Goal: Information Seeking & Learning: Learn about a topic

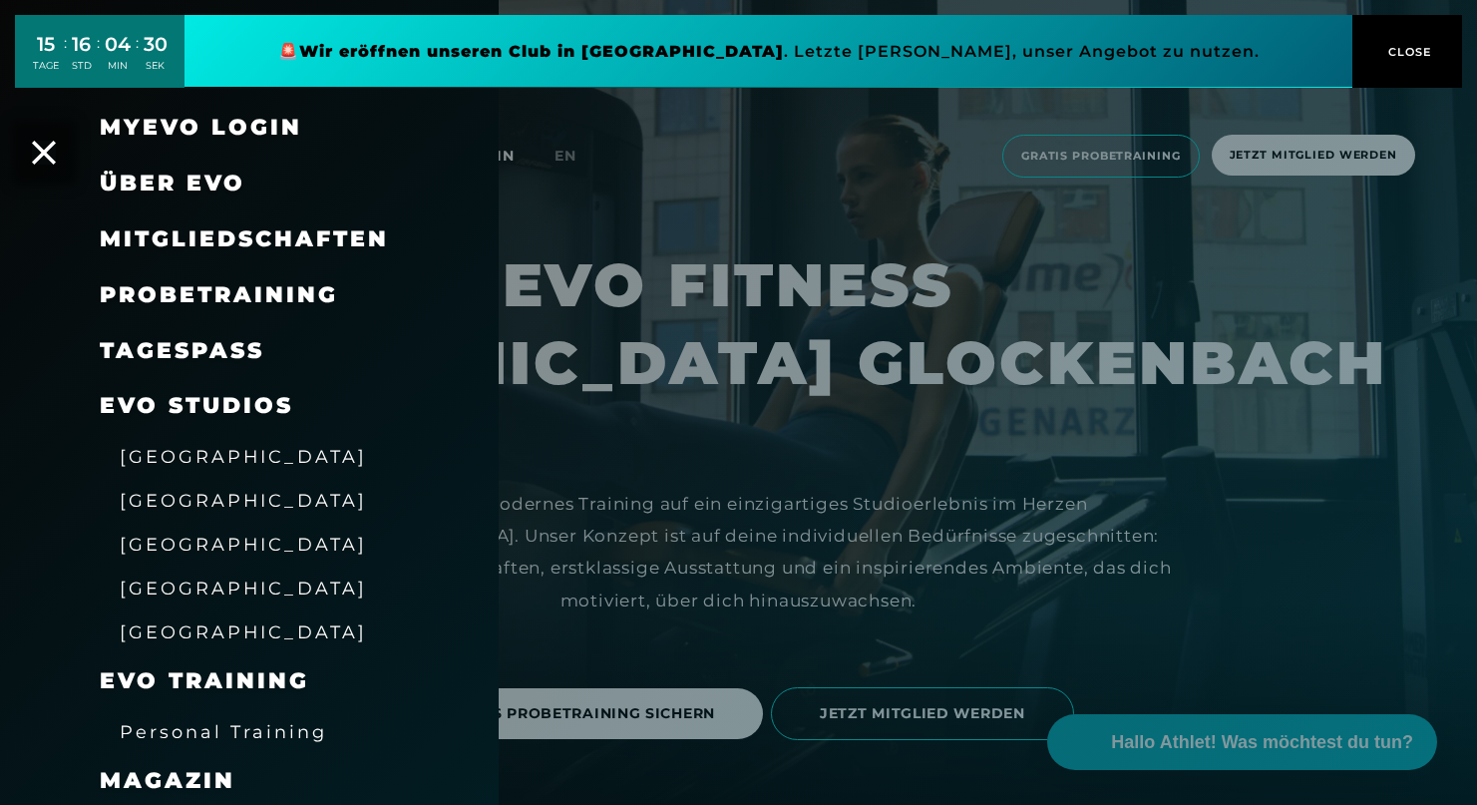
click at [205, 343] on link "TAGESPASS" at bounding box center [182, 350] width 165 height 27
click at [194, 579] on span "[GEOGRAPHIC_DATA]" at bounding box center [243, 587] width 247 height 21
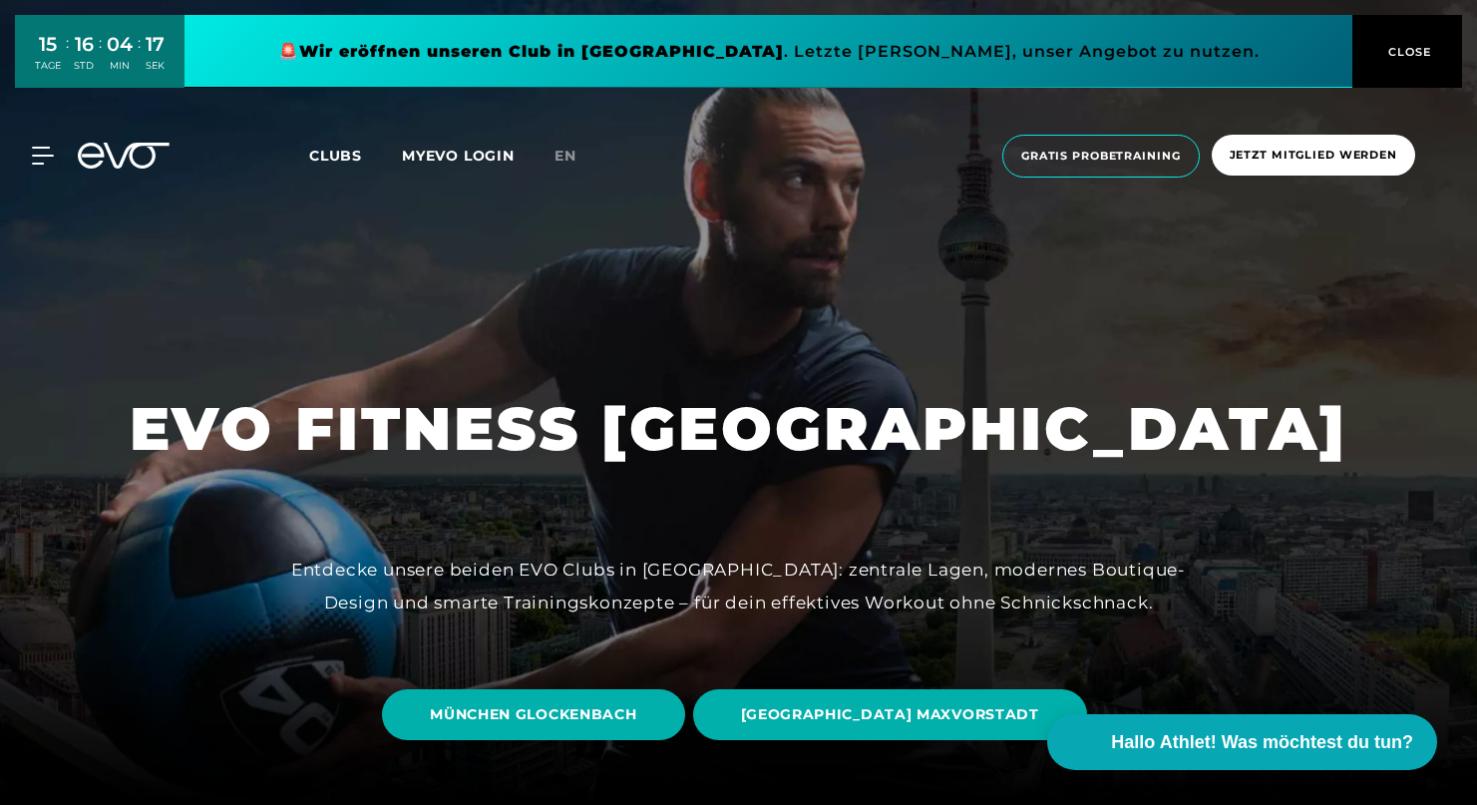
click at [581, 564] on div "Entdecke unsere beiden EVO Clubs in [GEOGRAPHIC_DATA]: zentrale Lagen, modernes…" at bounding box center [738, 585] width 897 height 65
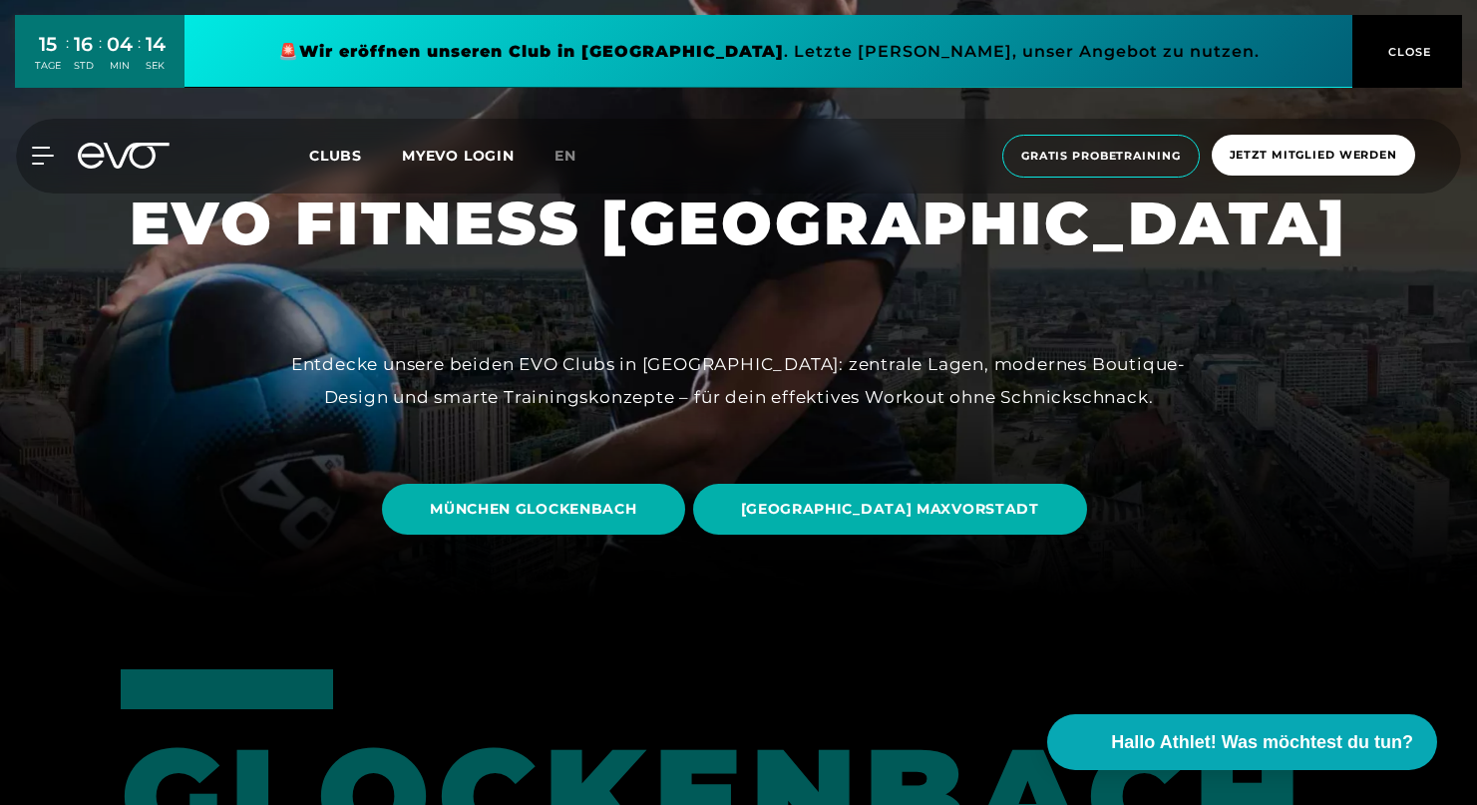
scroll to position [211, 0]
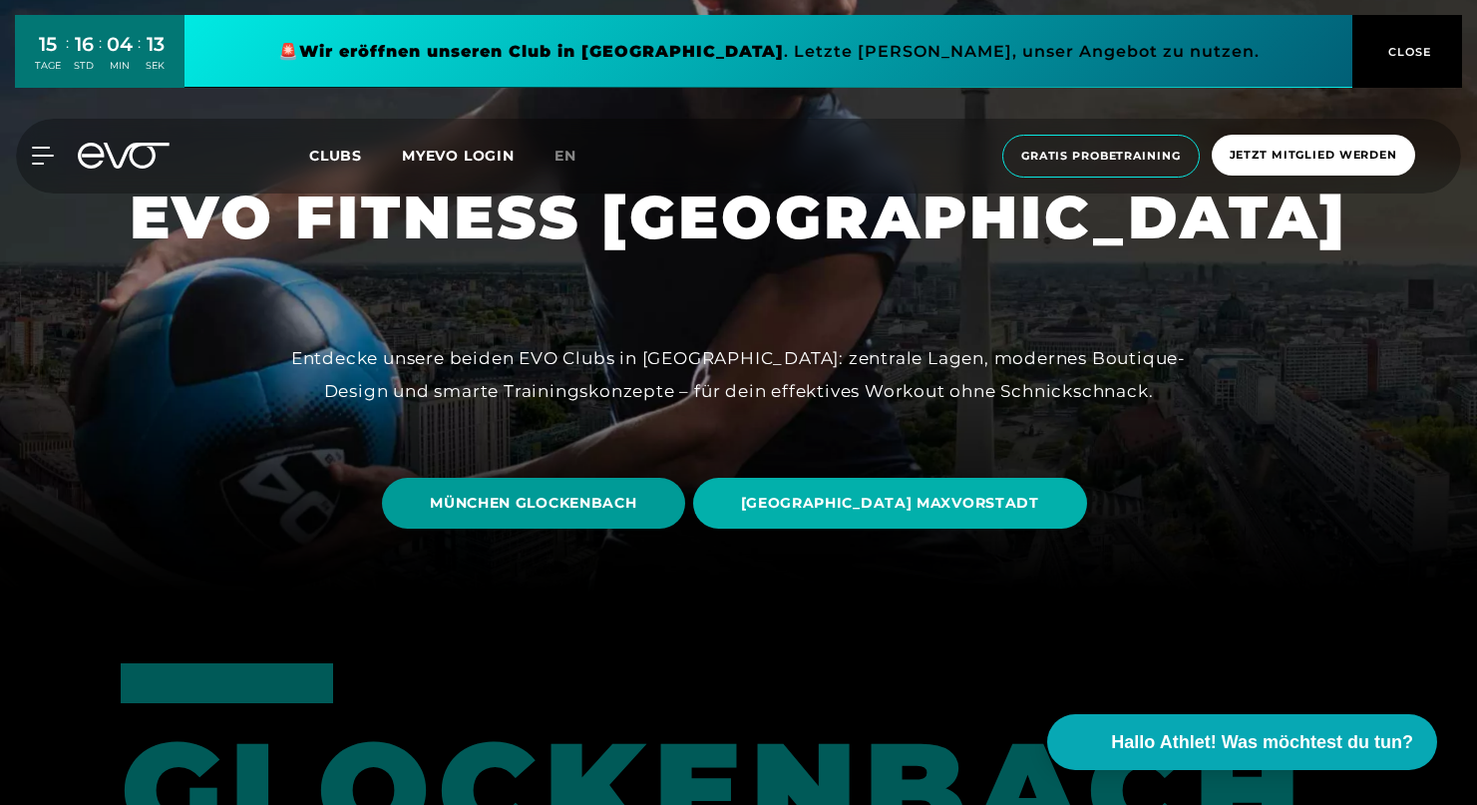
click at [562, 493] on span "MÜNCHEN GLOCKENBACH" at bounding box center [533, 503] width 206 height 21
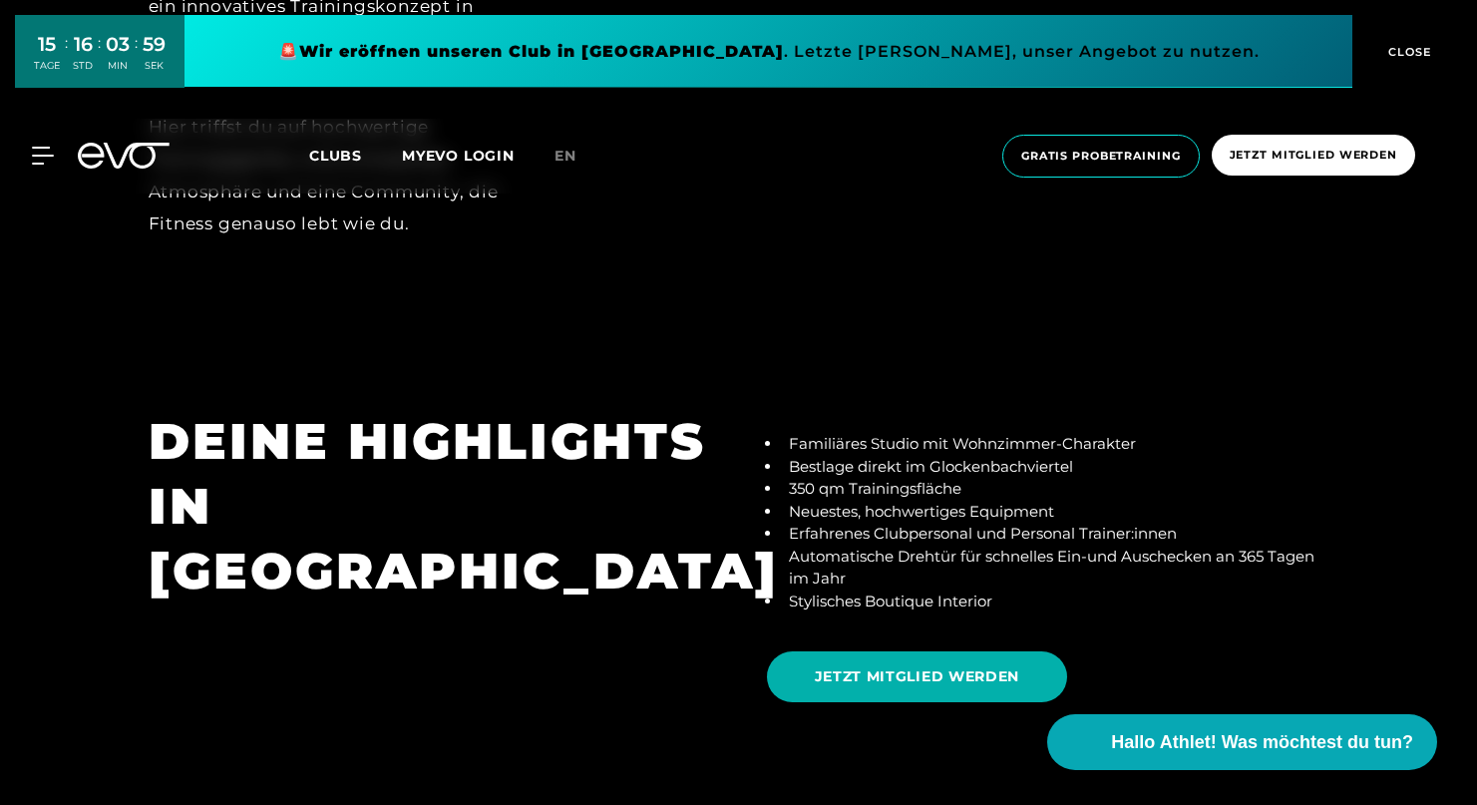
scroll to position [3456, 0]
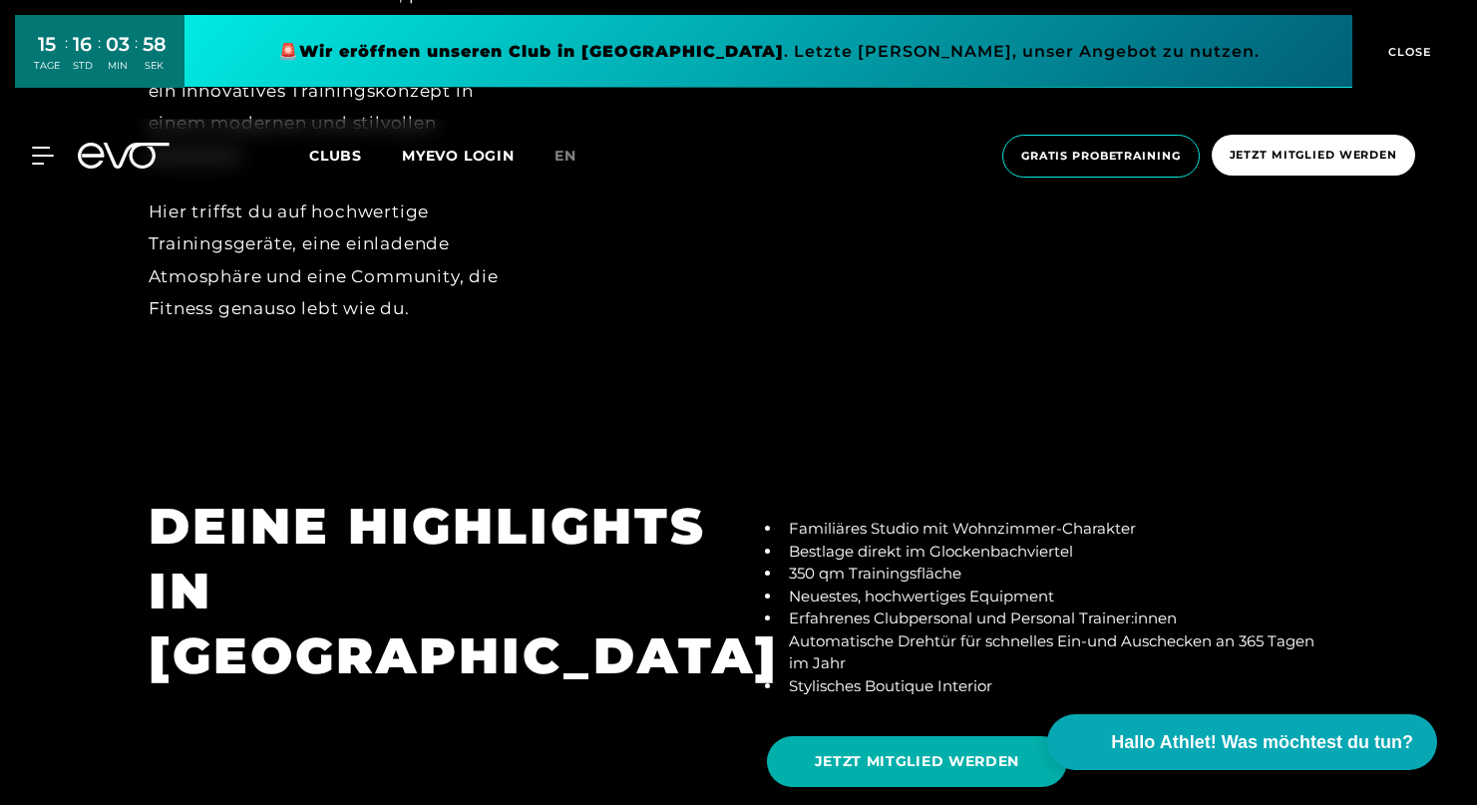
click at [847, 540] on li "Bestlage direkt im Glockenbachviertel" at bounding box center [1055, 551] width 547 height 23
click at [872, 585] on li "Neuestes, hochwertiges Equipment" at bounding box center [1055, 596] width 547 height 23
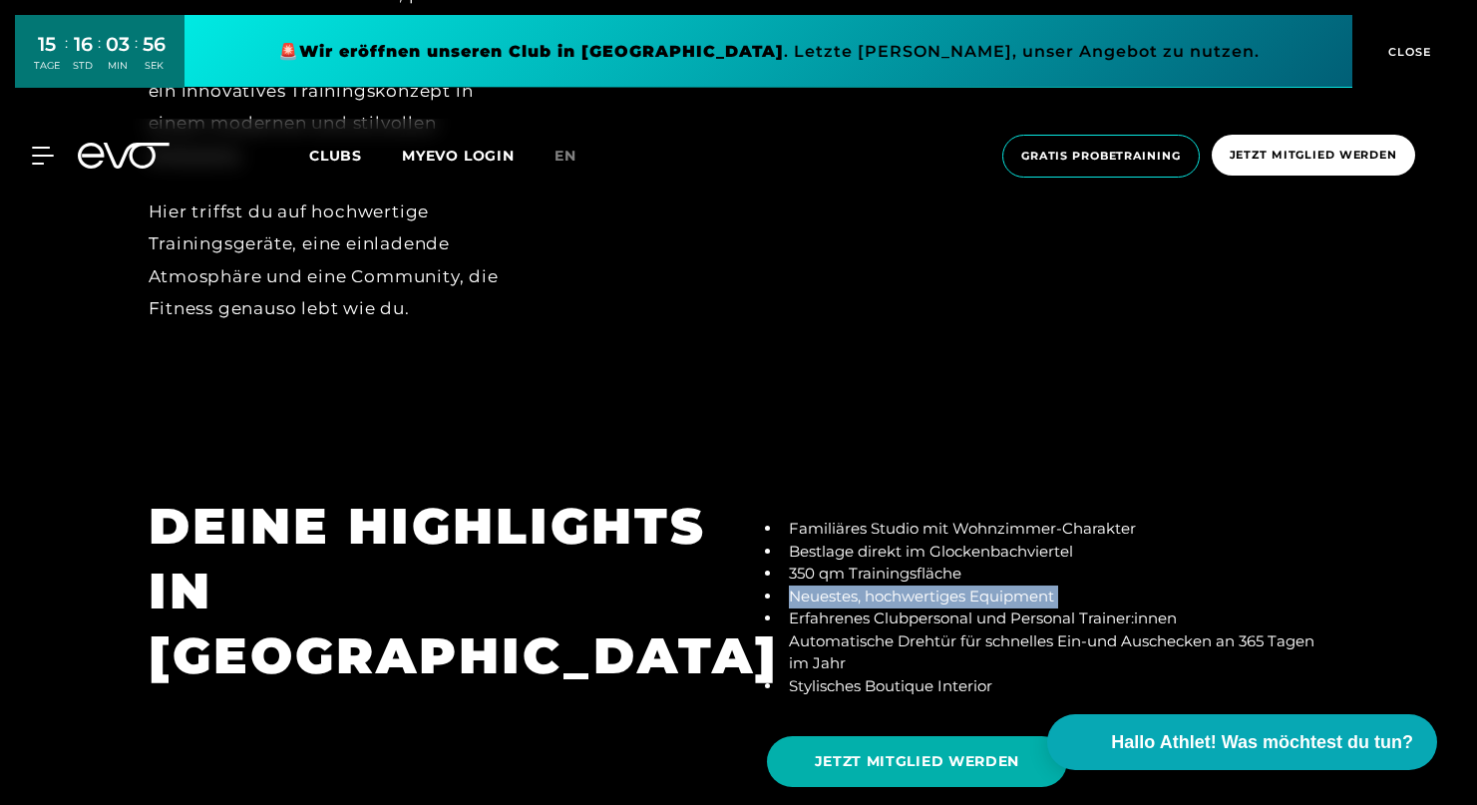
click at [885, 630] on li "Automatische Drehtür für schnelles Ein-und Auschecken an 365 Tagen im Jahr" at bounding box center [1055, 652] width 547 height 45
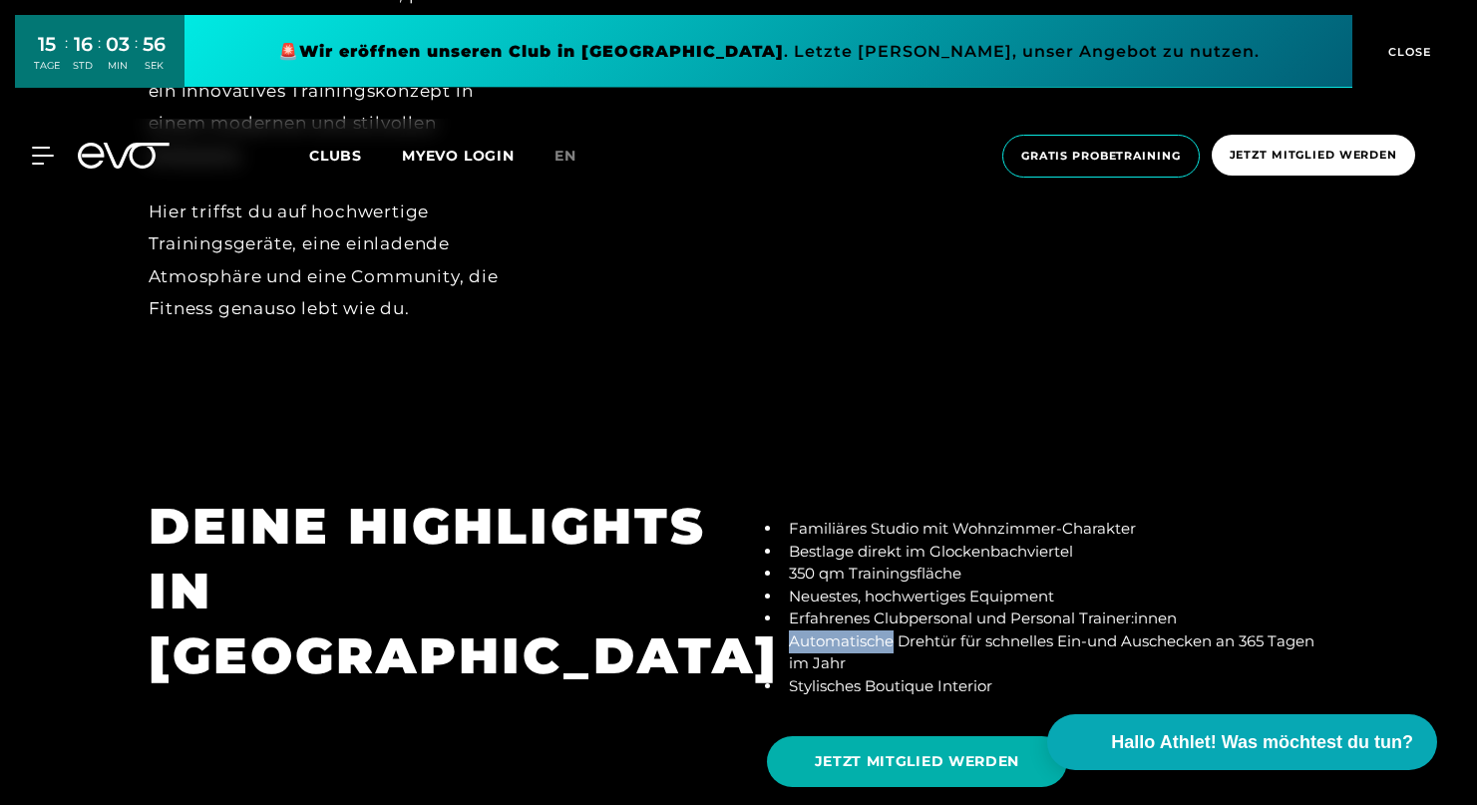
click at [885, 630] on li "Automatische Drehtür für schnelles Ein-und Auschecken an 365 Tagen im Jahr" at bounding box center [1055, 652] width 547 height 45
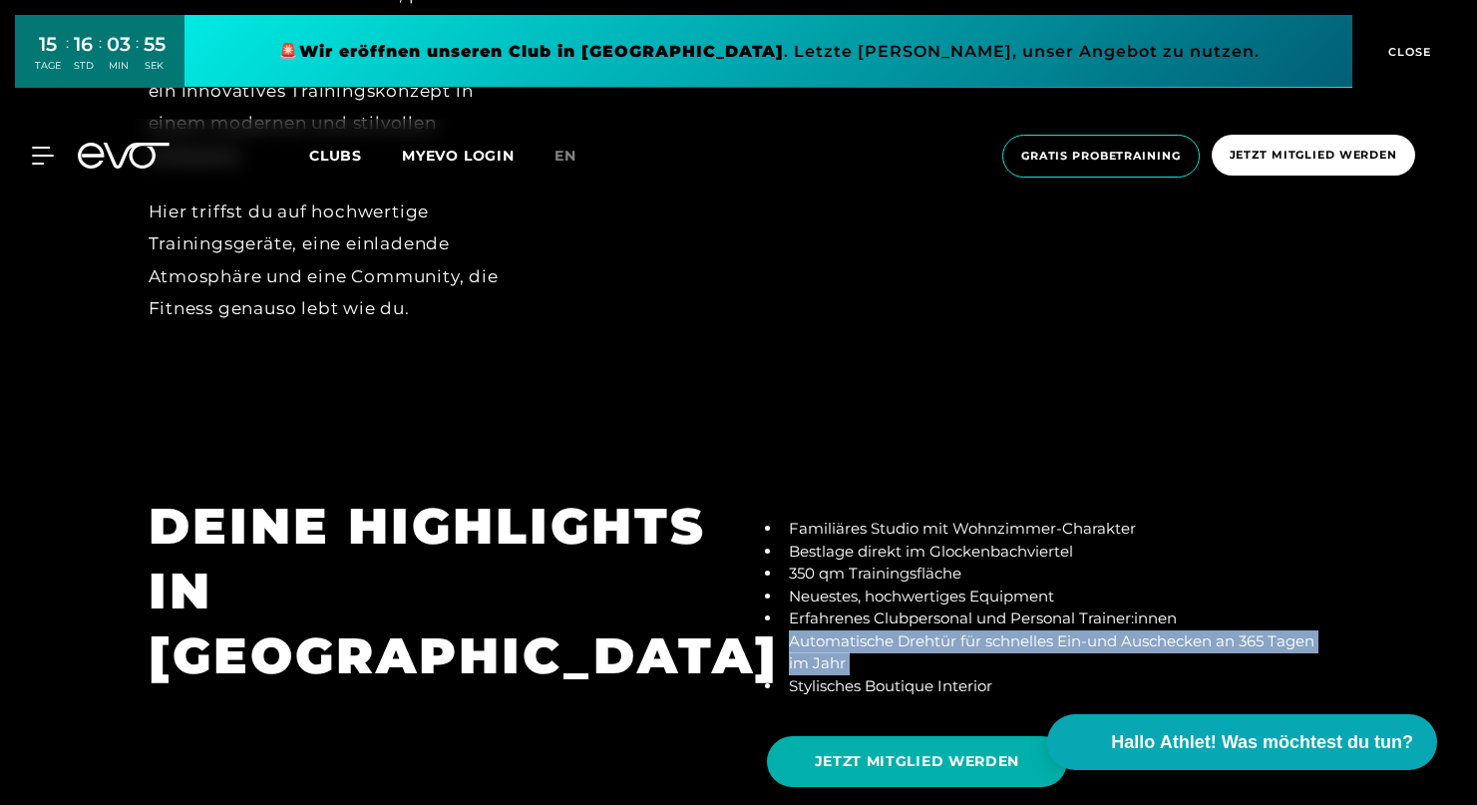
click at [687, 636] on div "DEINE HIGHLIGHTS IN [GEOGRAPHIC_DATA]" at bounding box center [430, 648] width 618 height 308
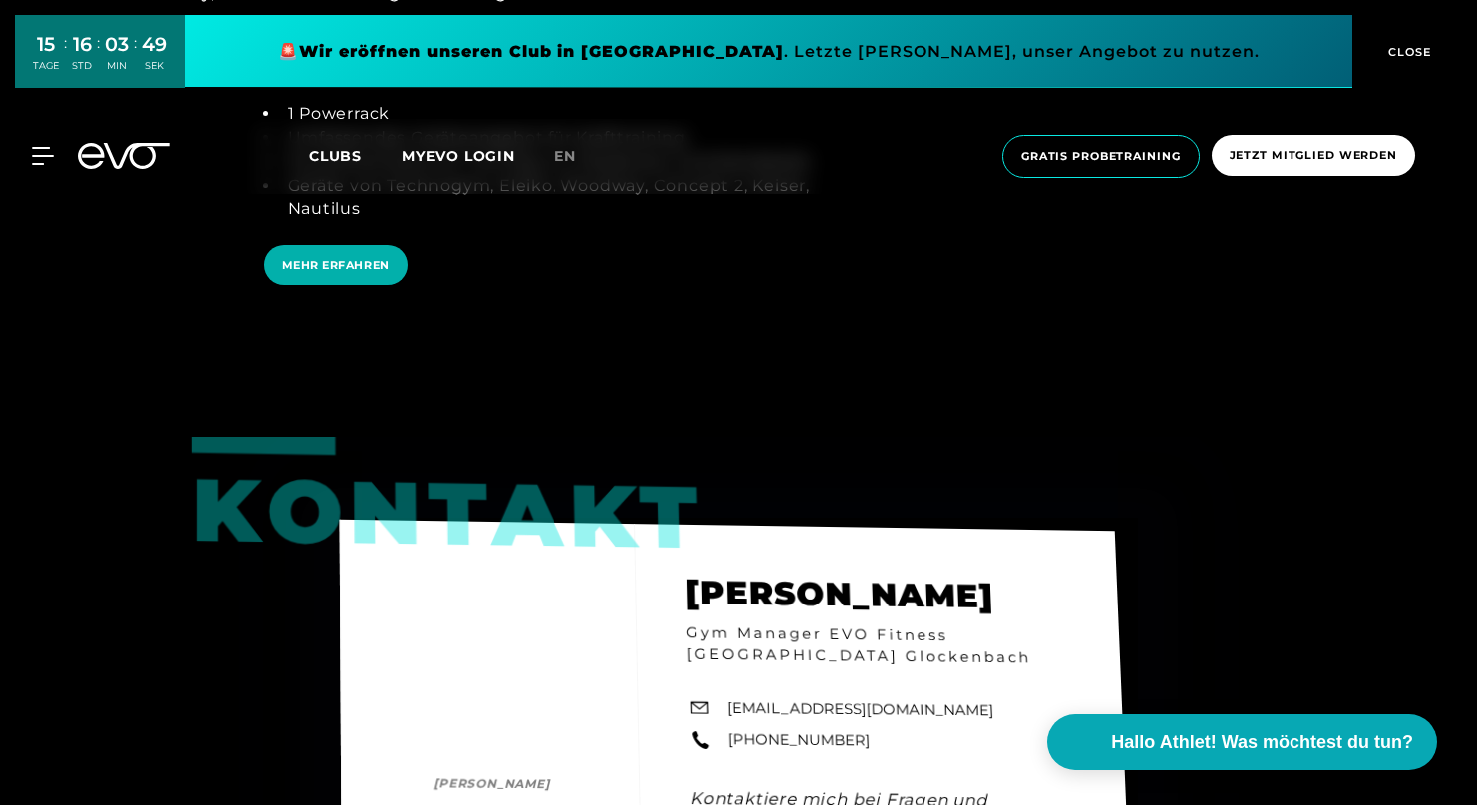
scroll to position [4647, 0]
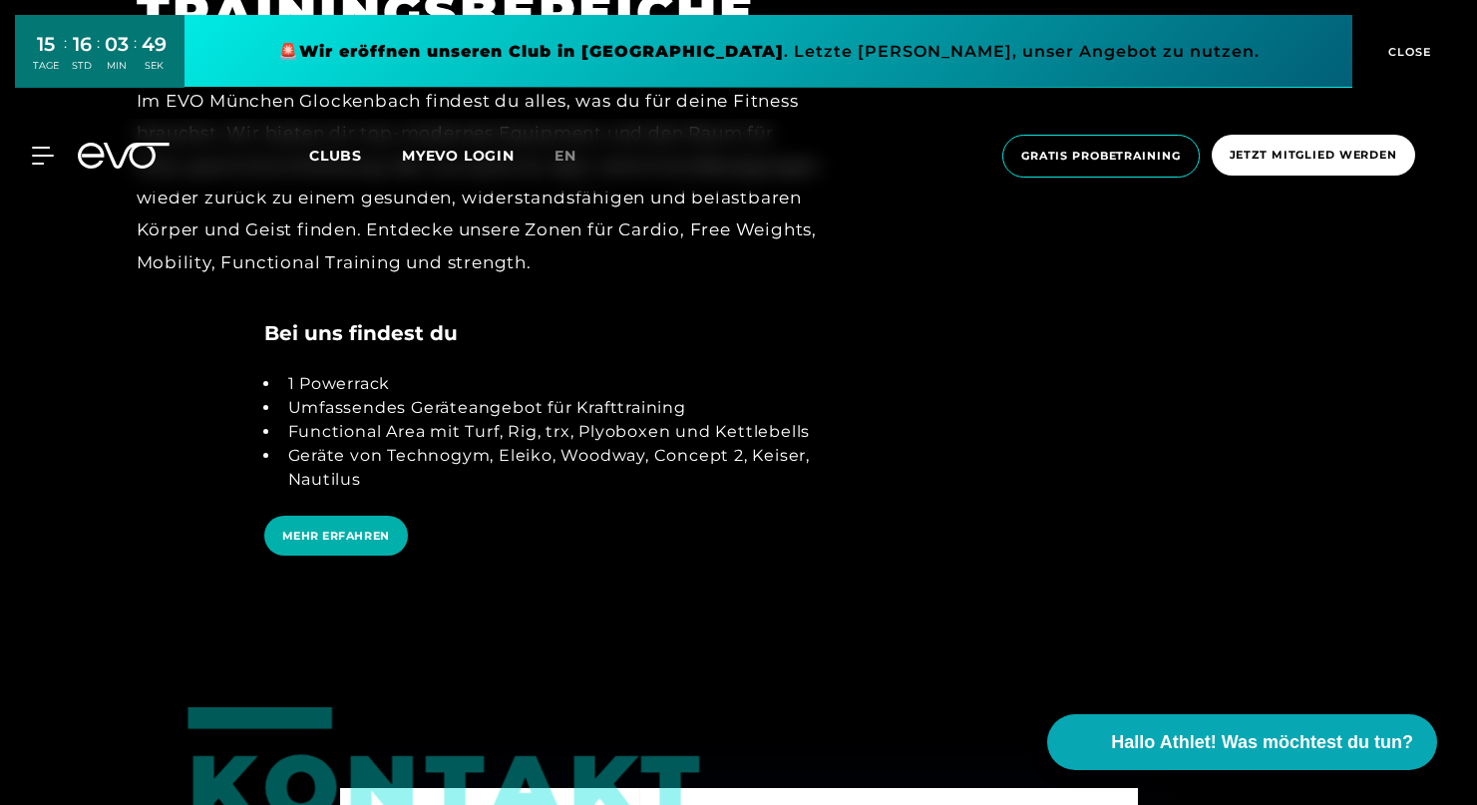
click at [329, 420] on li "Functional Area mit Turf, Rig, trx, Plyoboxen und Kettlebells" at bounding box center [551, 432] width 542 height 24
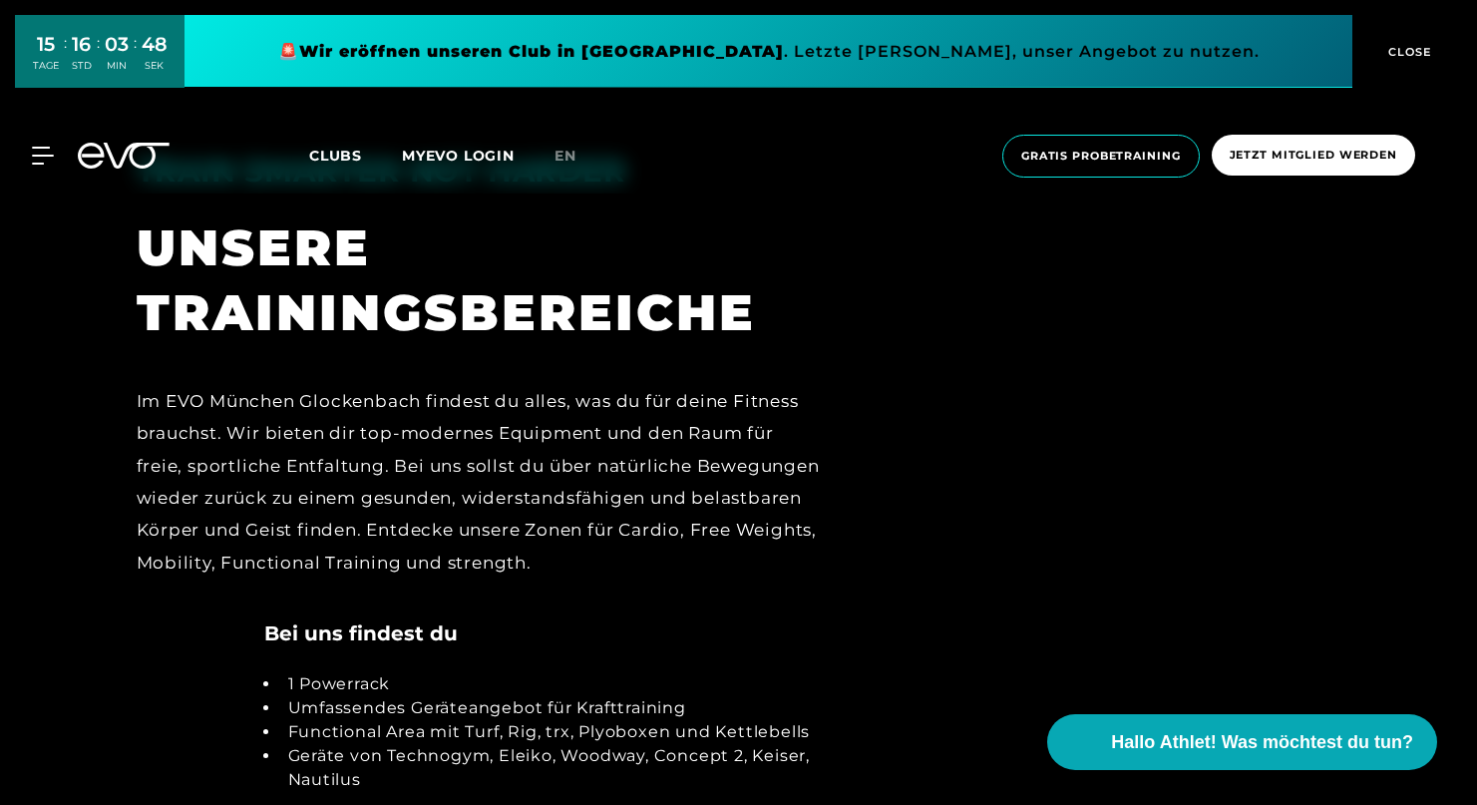
scroll to position [4216, 0]
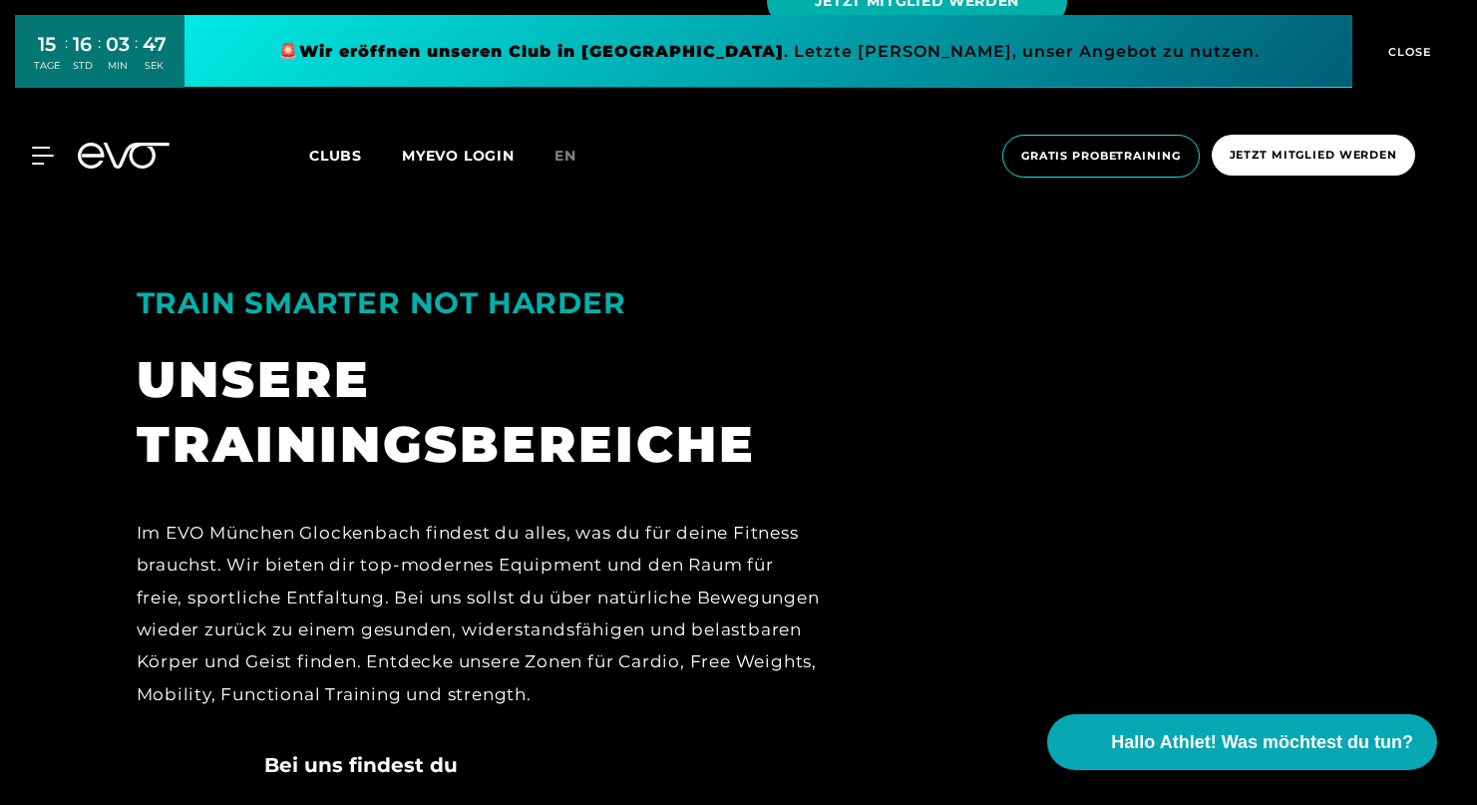
click at [379, 561] on div "Im EVO München Glockenbach findest du alles, was du für deine Fitness brauchst.…" at bounding box center [480, 612] width 686 height 193
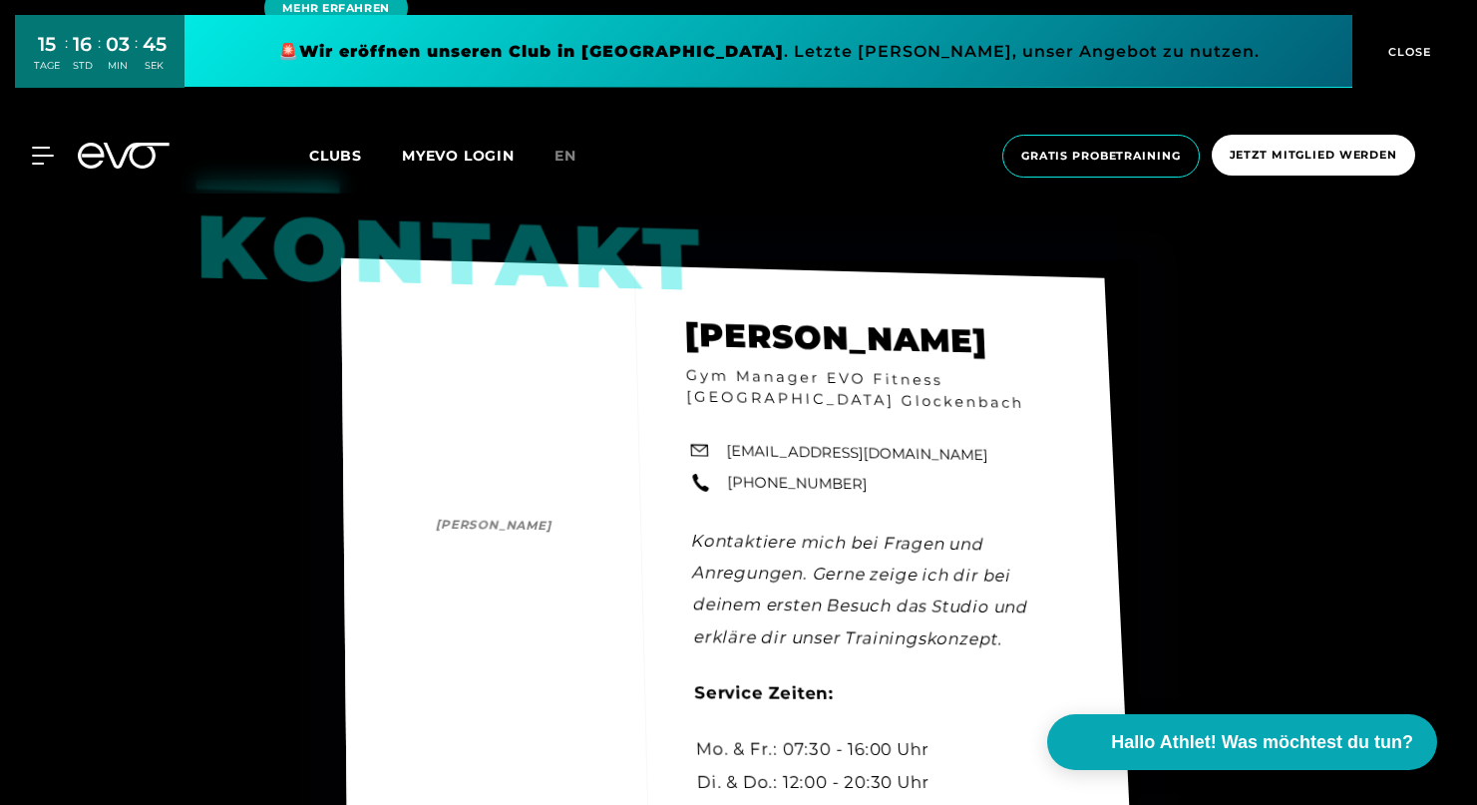
scroll to position [5062, 0]
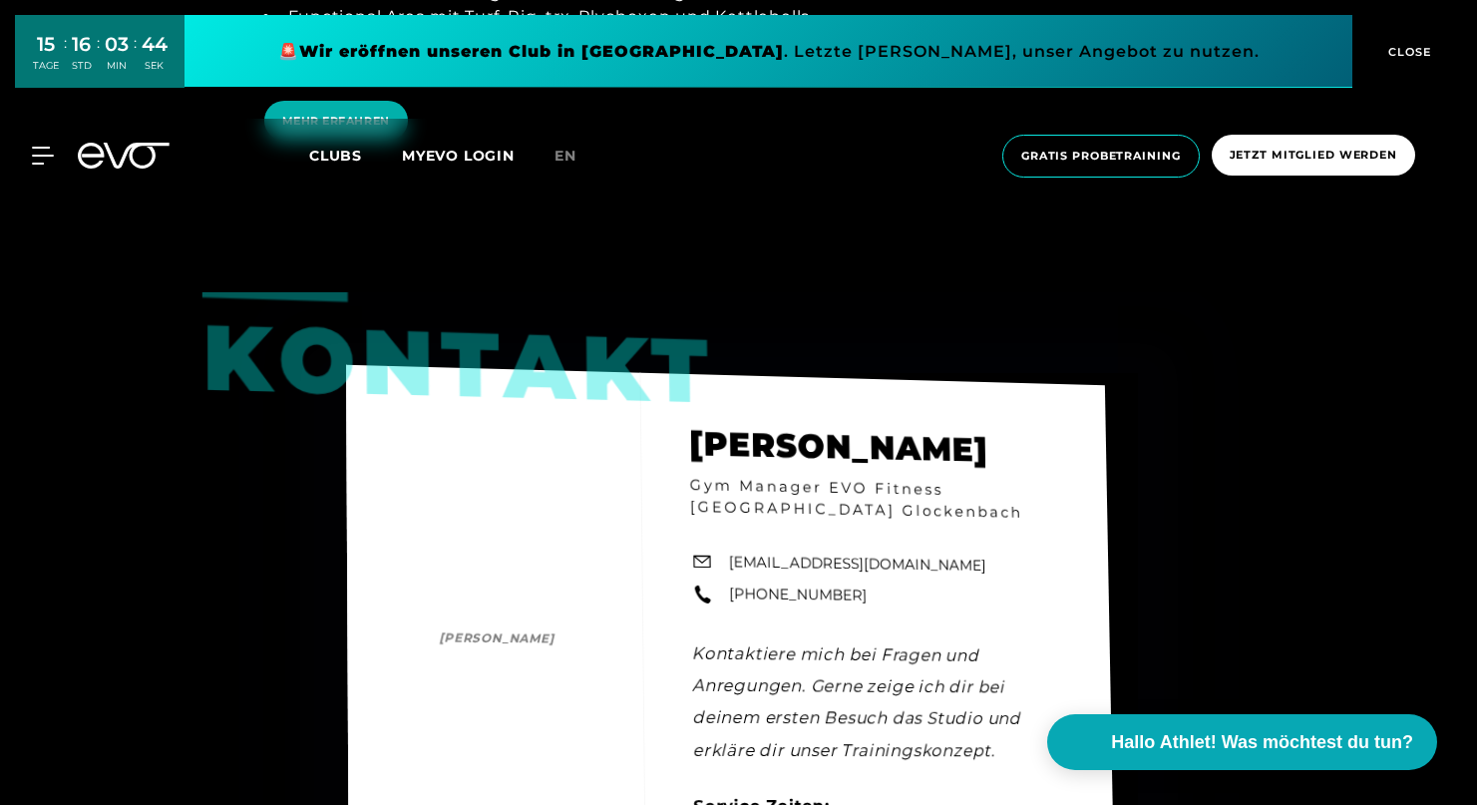
click at [435, 440] on div "Kontakt [PERSON_NAME] [PERSON_NAME] Gym Manager EVO Fitness [GEOGRAPHIC_DATA] G…" at bounding box center [730, 694] width 771 height 659
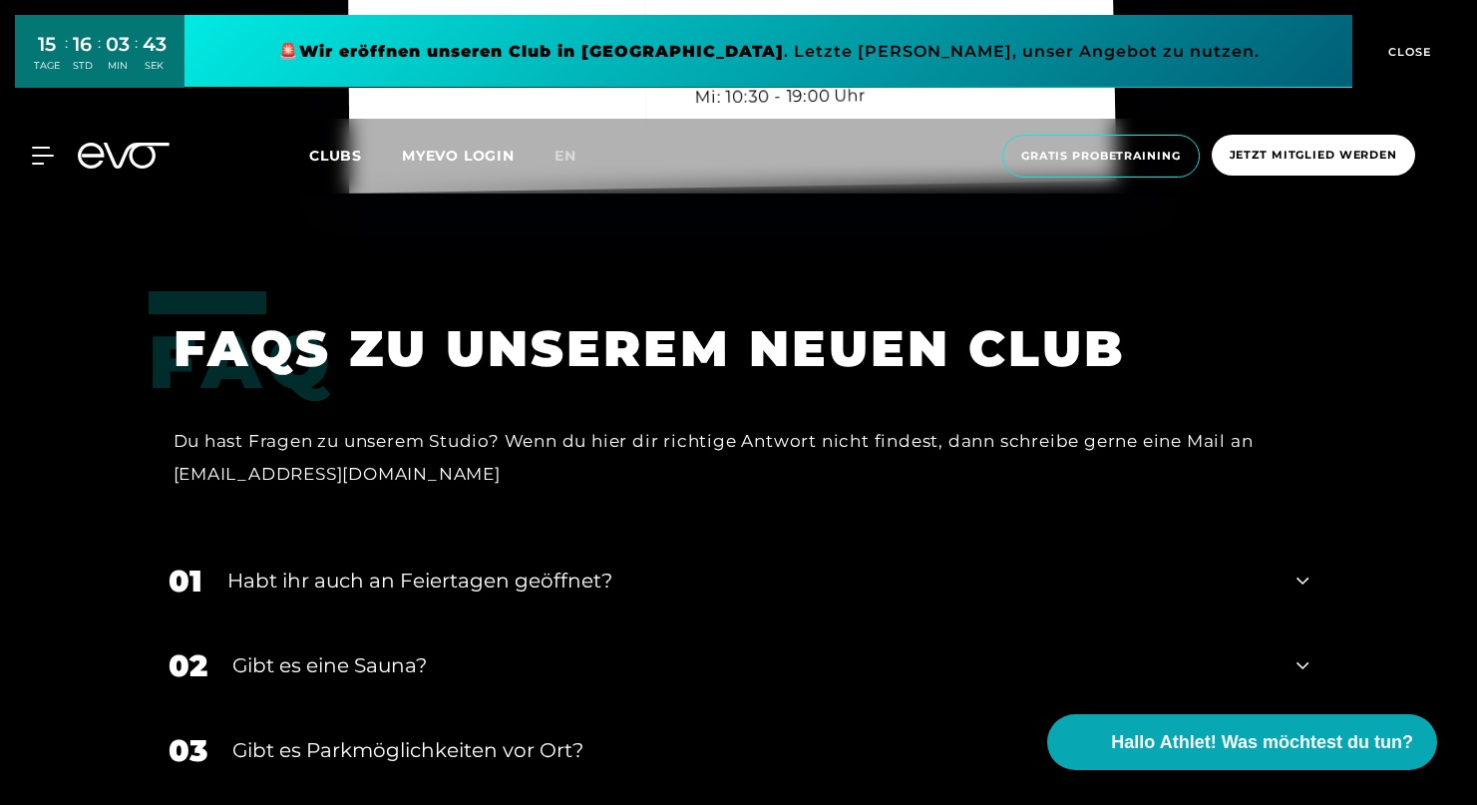
scroll to position [6177, 0]
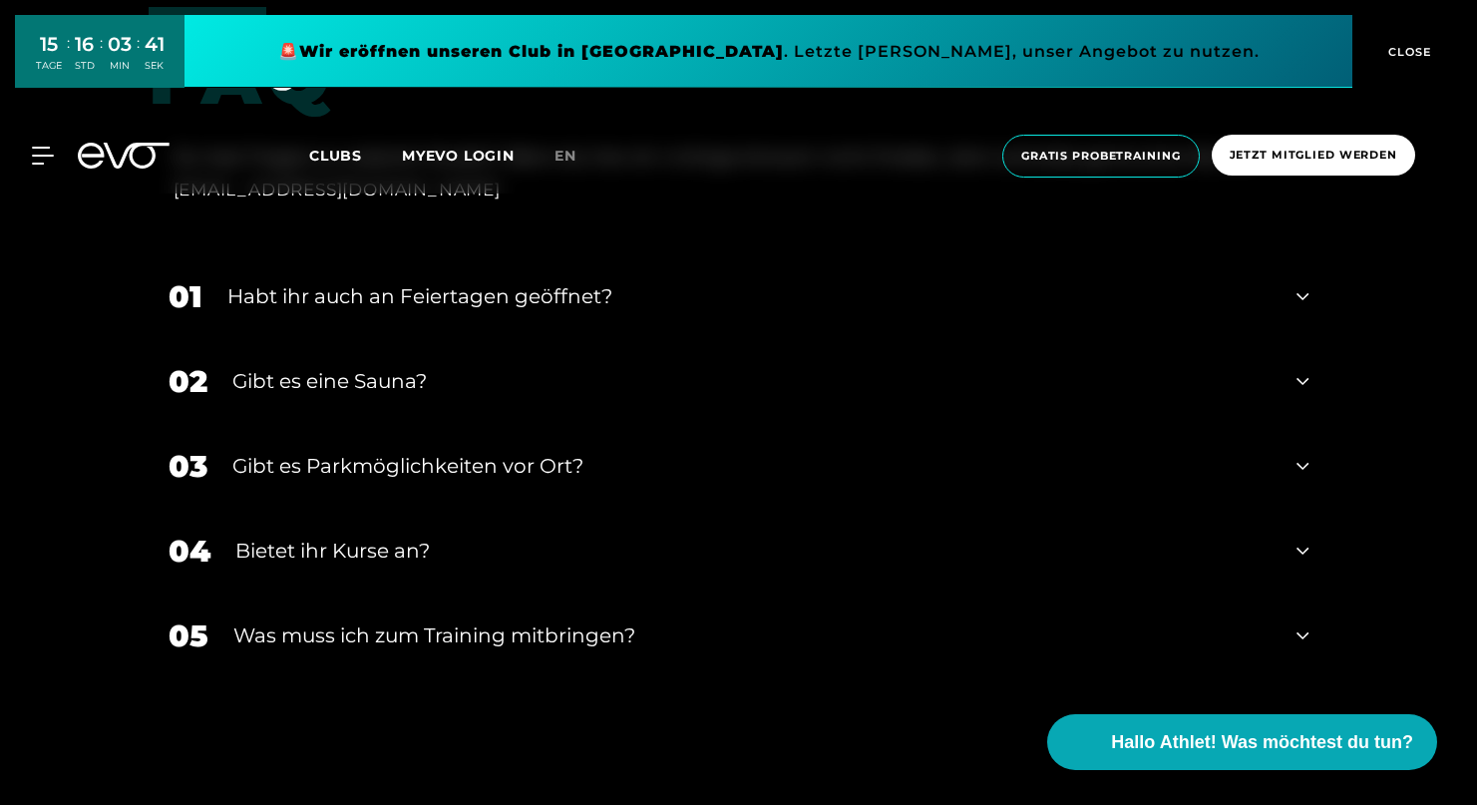
click at [307, 369] on div "02 Gibt es eine Sauna?" at bounding box center [739, 381] width 1181 height 85
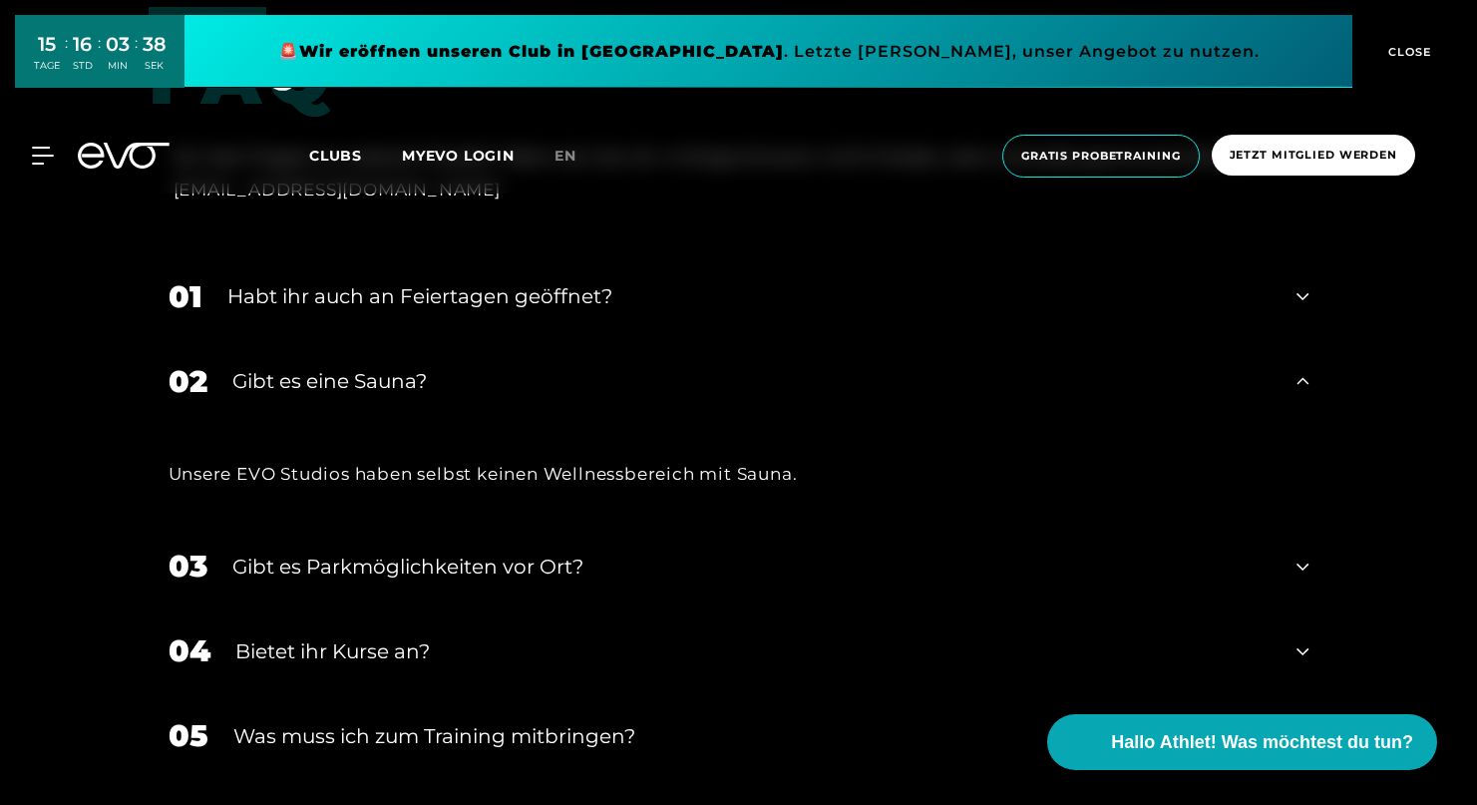
click at [283, 366] on div "Gibt es eine Sauna?" at bounding box center [752, 381] width 1040 height 30
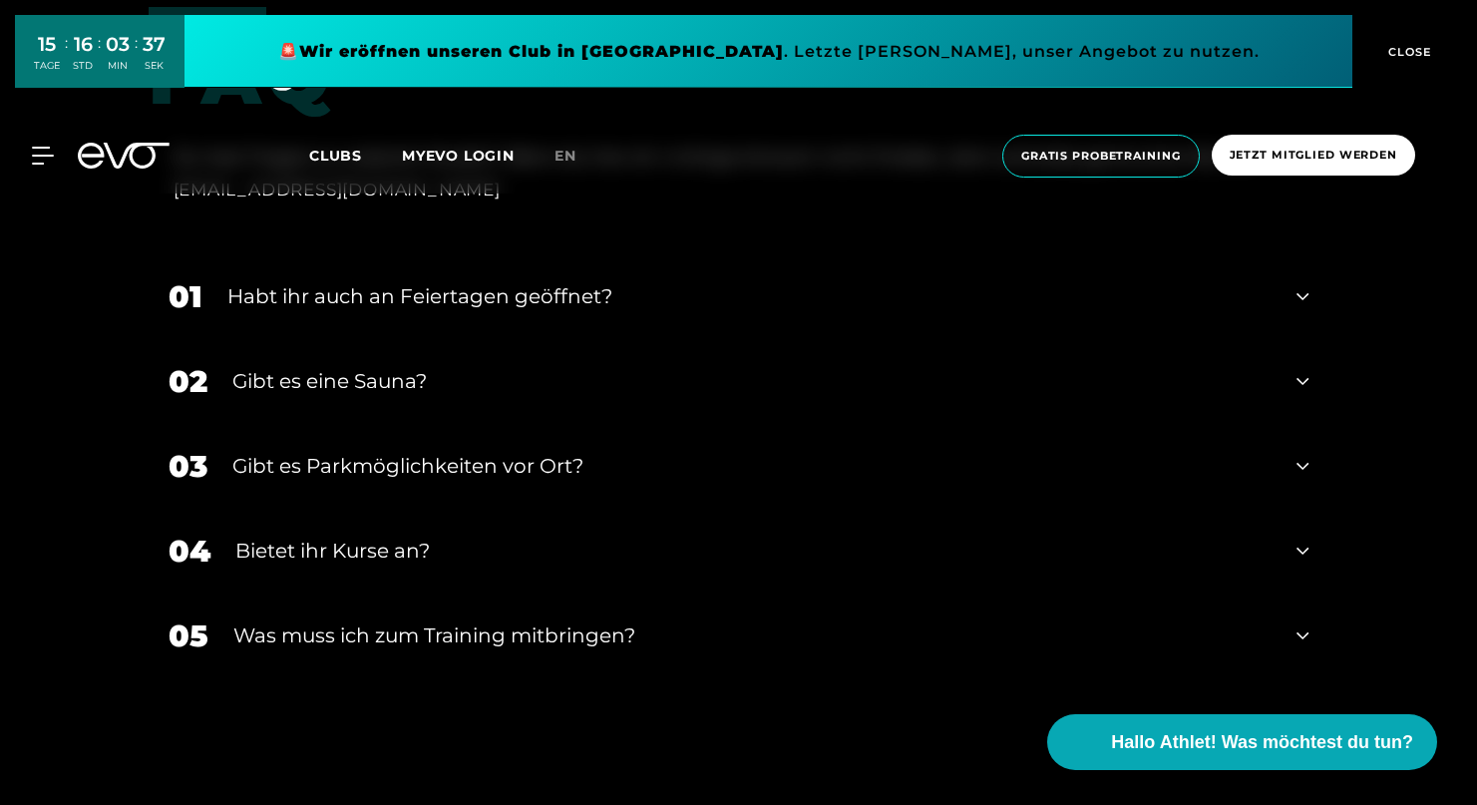
click at [341, 445] on div "03 Gibt es Parkmöglichkeiten vor Ort?" at bounding box center [739, 466] width 1181 height 85
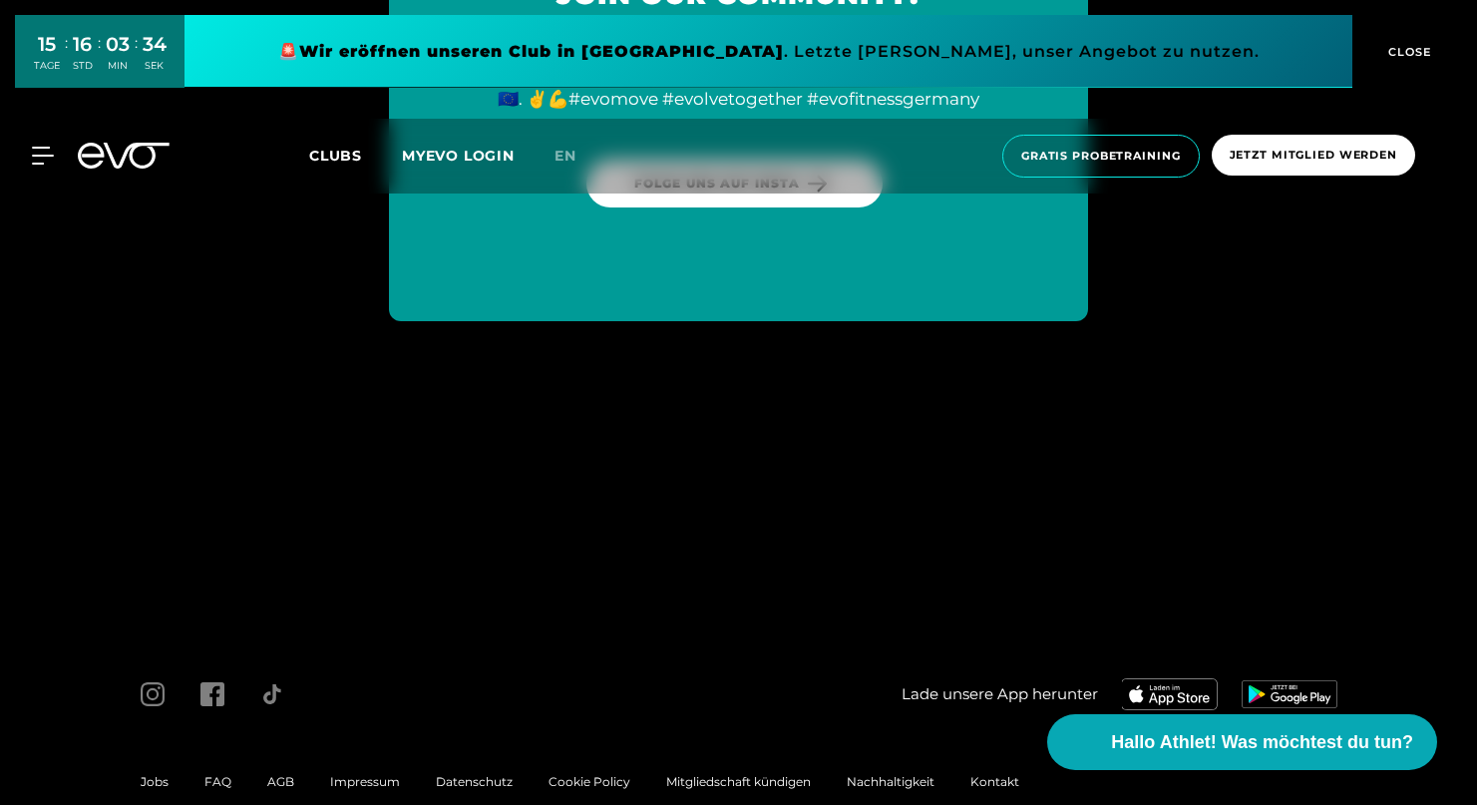
scroll to position [7584, 0]
